Goal: Find specific page/section: Find specific page/section

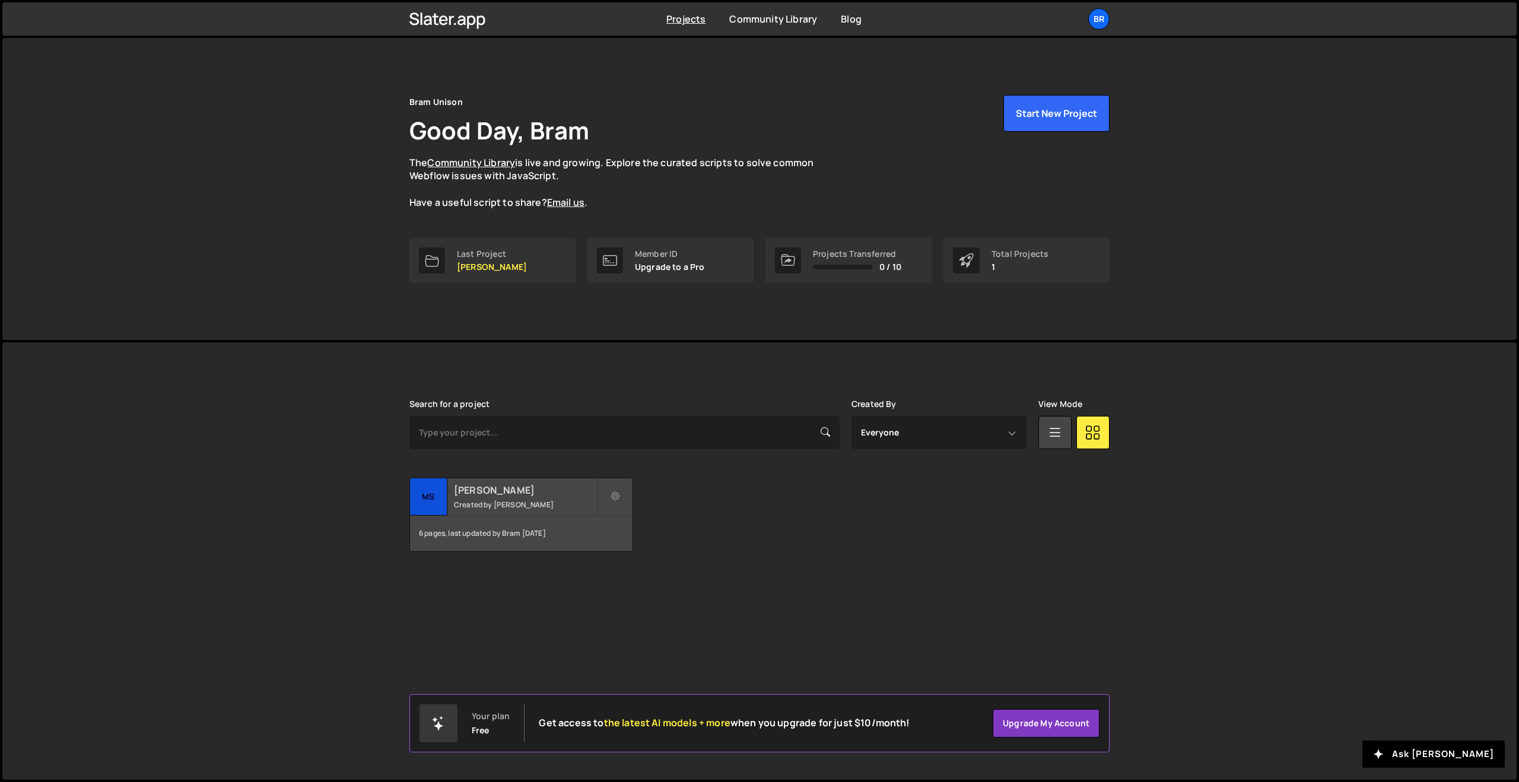
click at [479, 494] on h2 "[PERSON_NAME]" at bounding box center [525, 490] width 143 height 13
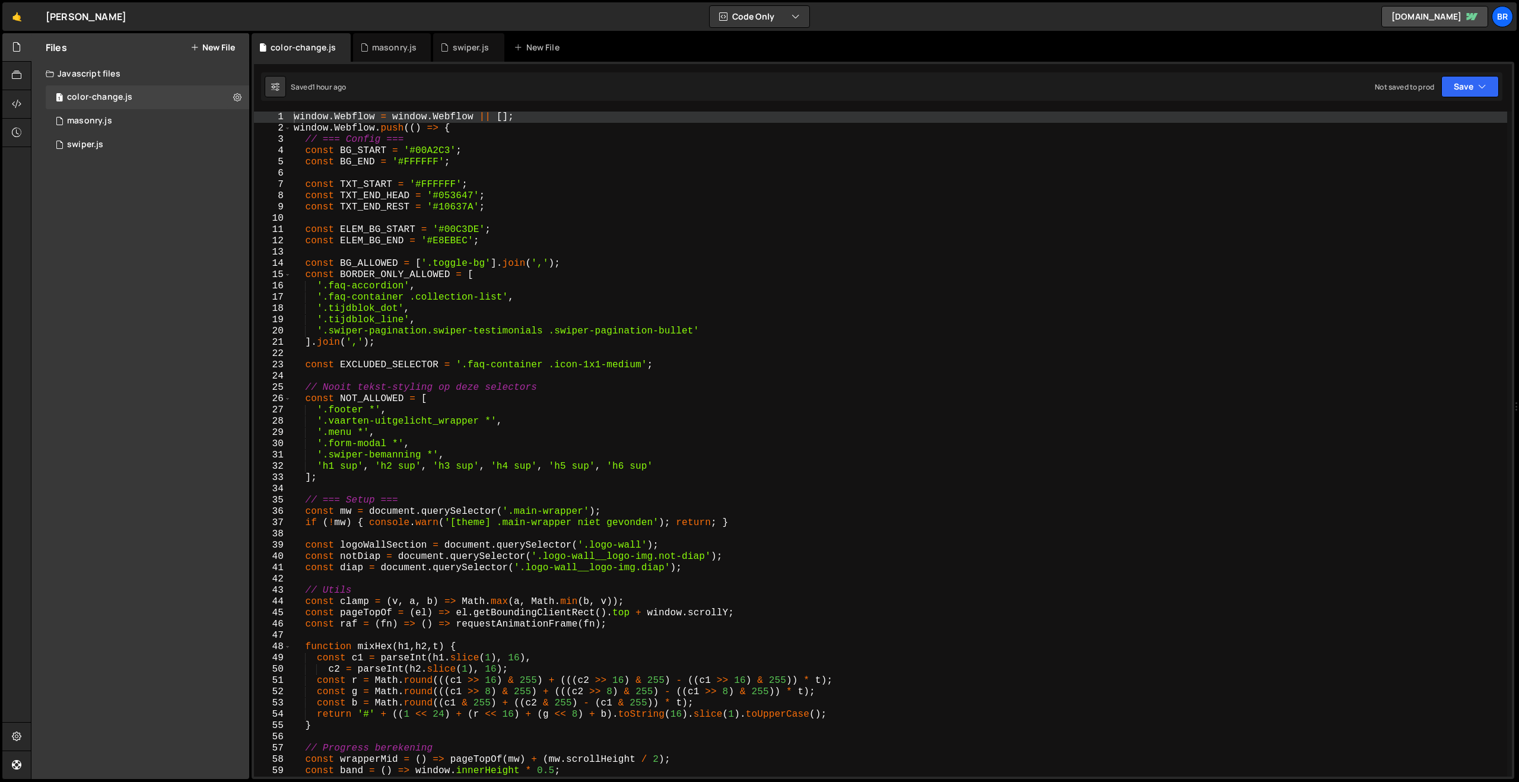
scroll to position [8483, 0]
click at [107, 124] on div "masonry.js" at bounding box center [89, 121] width 45 height 11
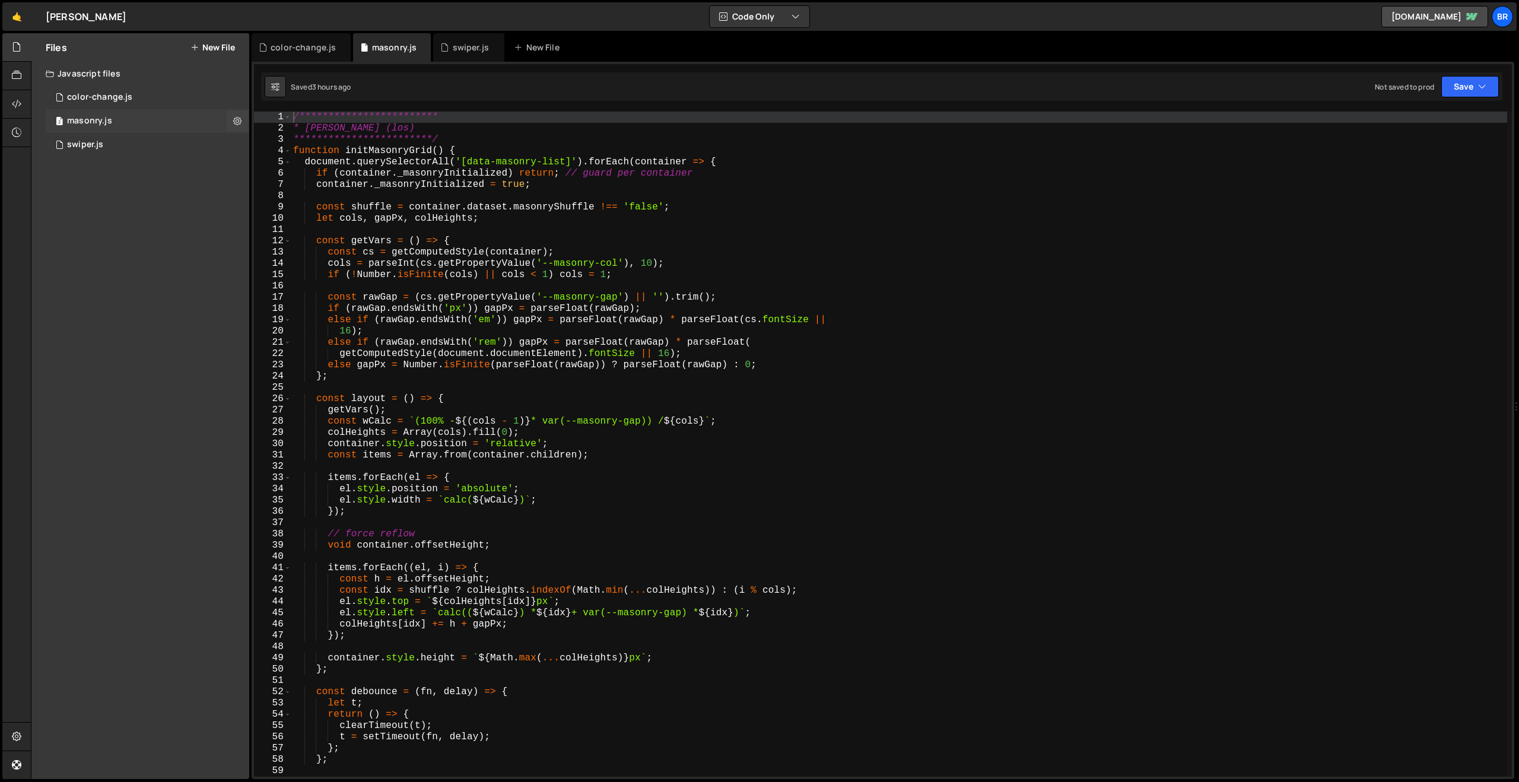
scroll to position [0, 0]
